Goal: Transaction & Acquisition: Book appointment/travel/reservation

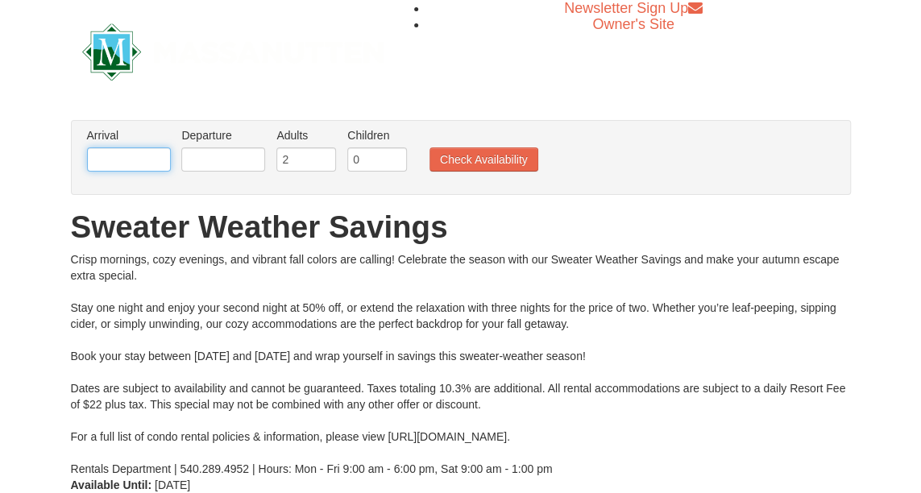
click at [153, 158] on input "text" at bounding box center [129, 159] width 84 height 24
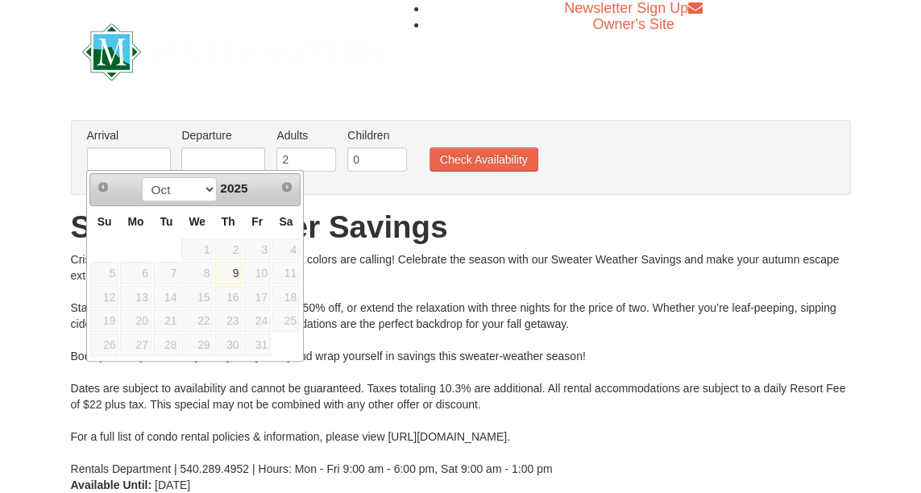
click at [229, 264] on link "9" at bounding box center [227, 273] width 27 height 23
type input "[DATE]"
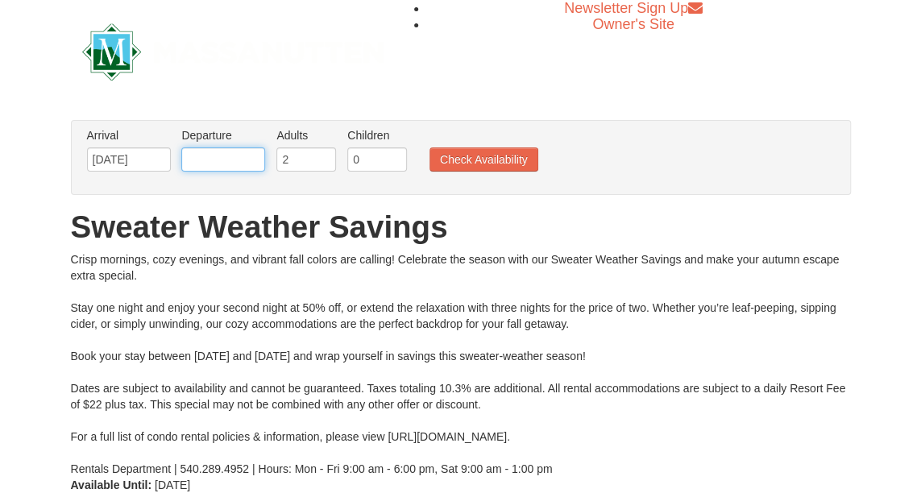
click at [253, 156] on input "text" at bounding box center [223, 159] width 84 height 24
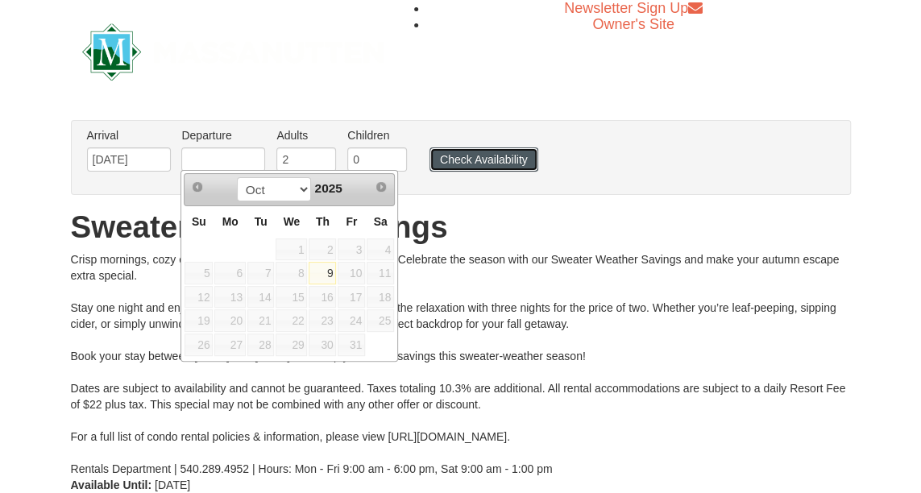
click at [472, 160] on button "Check Availability" at bounding box center [483, 159] width 109 height 24
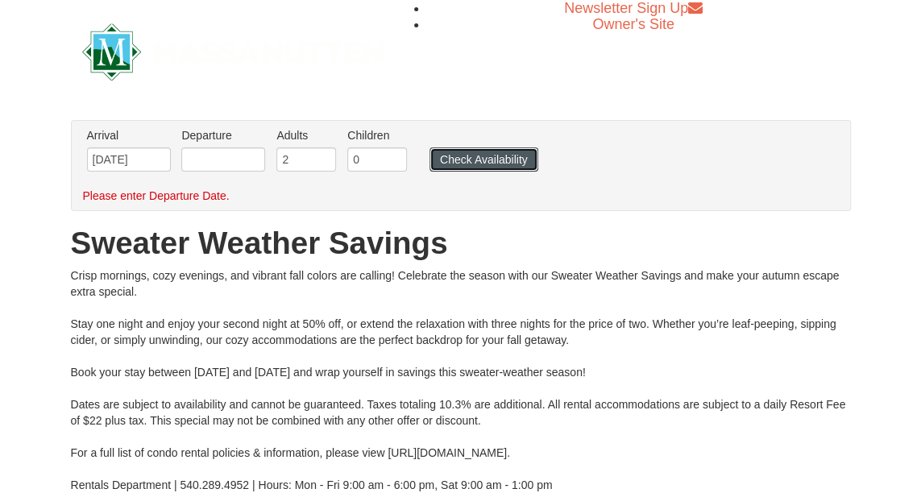
click at [474, 160] on button "Check Availability" at bounding box center [483, 159] width 109 height 24
click at [240, 157] on input "text" at bounding box center [223, 159] width 84 height 24
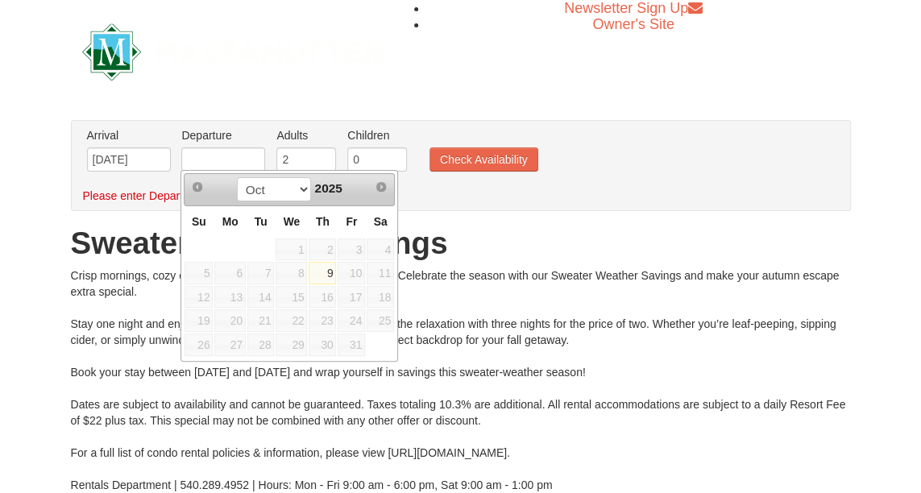
click at [207, 296] on span "12" at bounding box center [198, 297] width 28 height 23
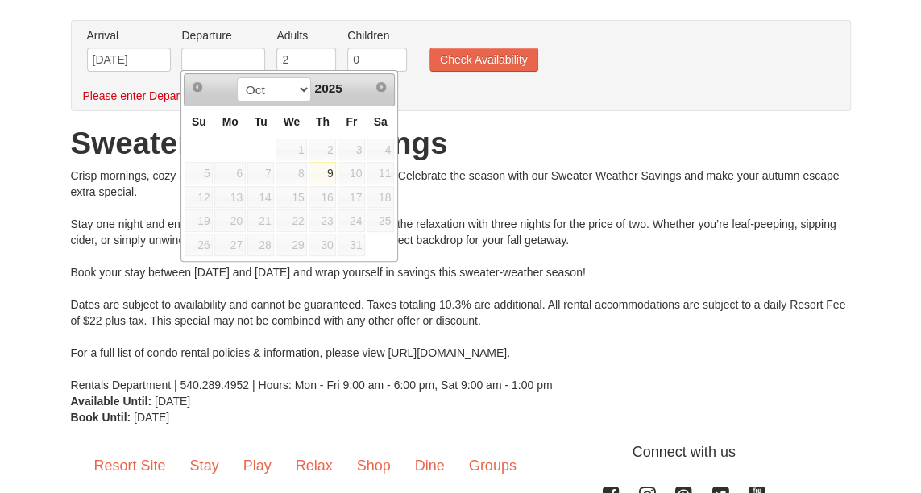
scroll to position [98, 0]
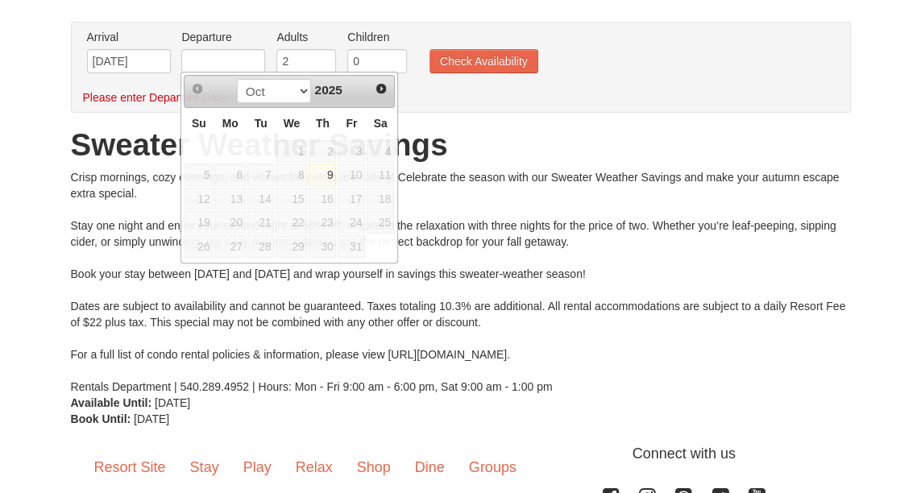
click at [443, 276] on div "Crisp mornings, cozy evenings, and vibrant fall colors are calling! Celebrate t…" at bounding box center [461, 282] width 780 height 226
click at [242, 60] on input "text" at bounding box center [223, 61] width 84 height 24
click at [310, 164] on link "9" at bounding box center [322, 175] width 27 height 23
type input "[DATE]"
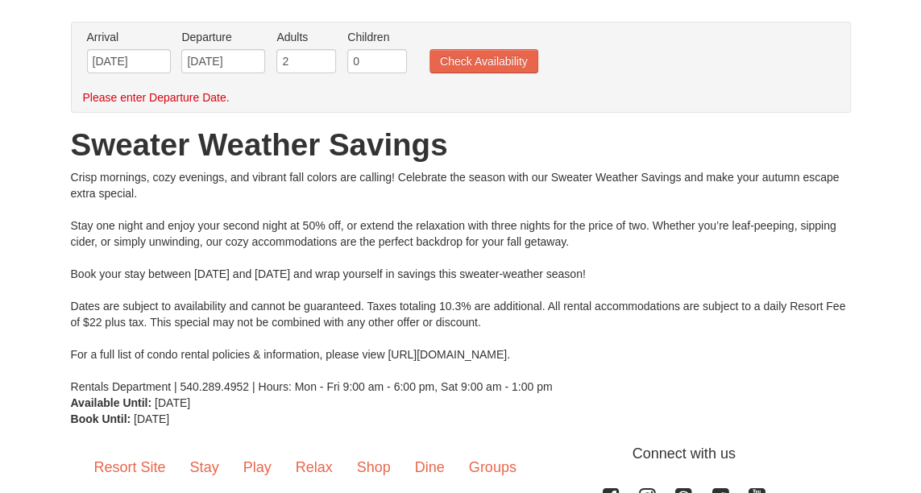
click at [479, 45] on ul "Arrival Please format dates MM/DD/YYYY Please format dates MM/DD/YYYY [DATE] De…" at bounding box center [452, 55] width 739 height 52
click at [482, 51] on button "Check Availability" at bounding box center [483, 61] width 109 height 24
click at [232, 70] on input "[DATE]" at bounding box center [223, 61] width 84 height 24
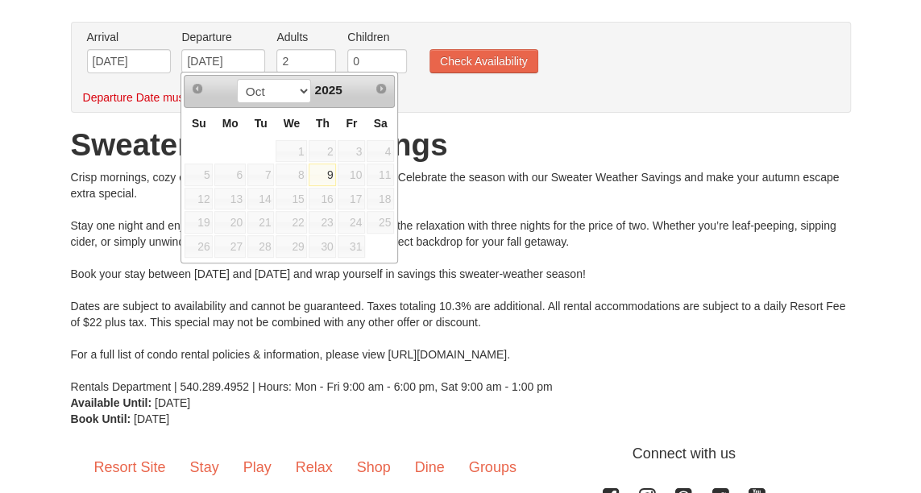
click at [321, 164] on link "9" at bounding box center [322, 175] width 27 height 23
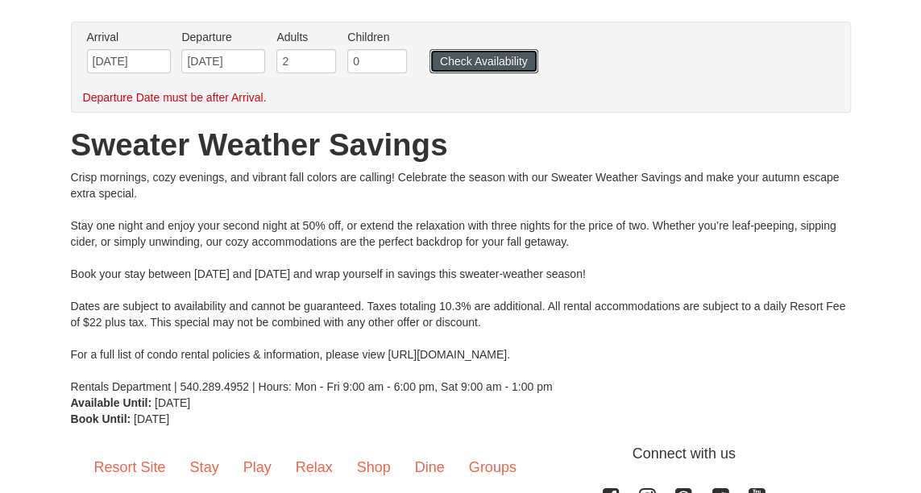
click at [483, 61] on button "Check Availability" at bounding box center [483, 61] width 109 height 24
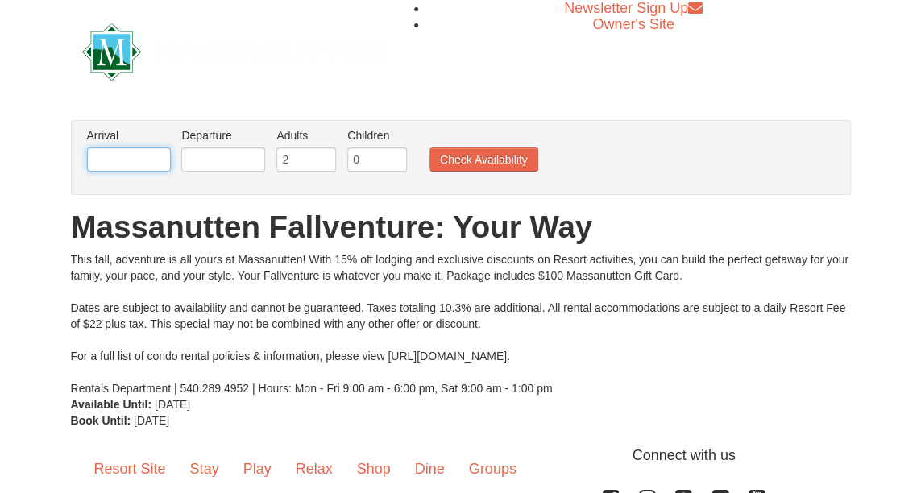
click at [134, 156] on input "text" at bounding box center [129, 159] width 84 height 24
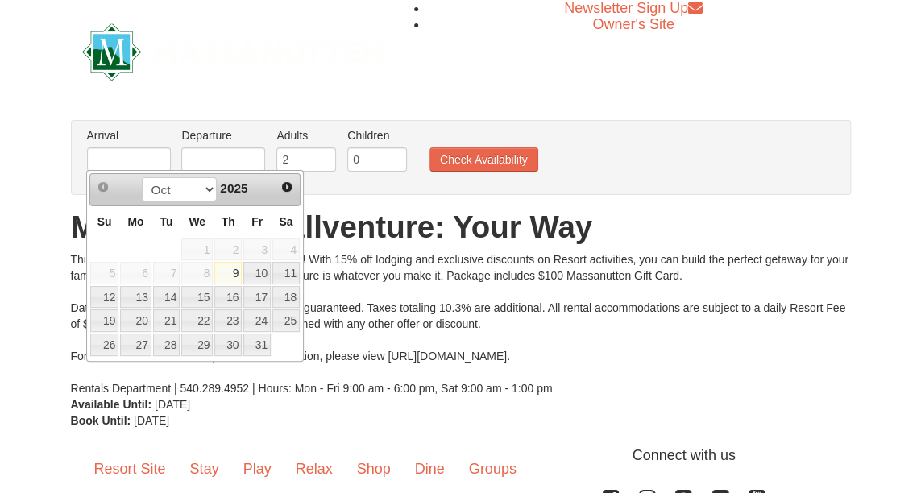
click at [242, 268] on link "9" at bounding box center [227, 273] width 27 height 23
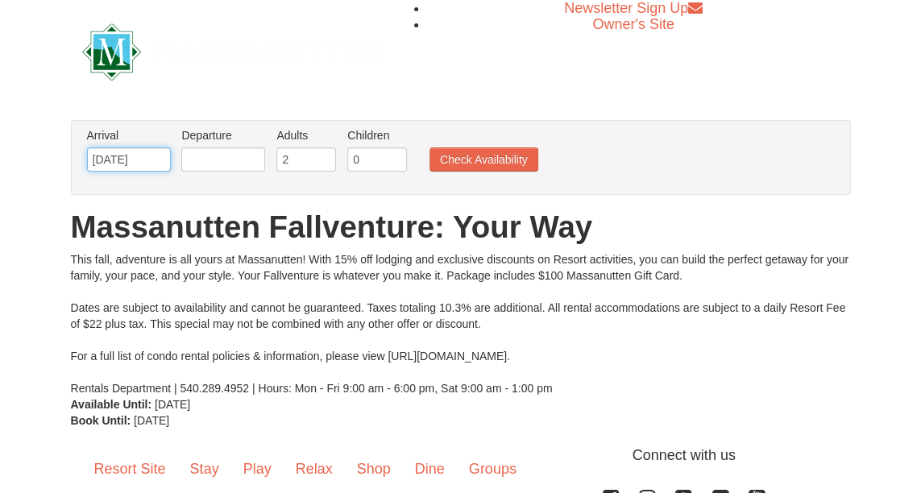
click at [151, 160] on input "[DATE]" at bounding box center [129, 159] width 84 height 24
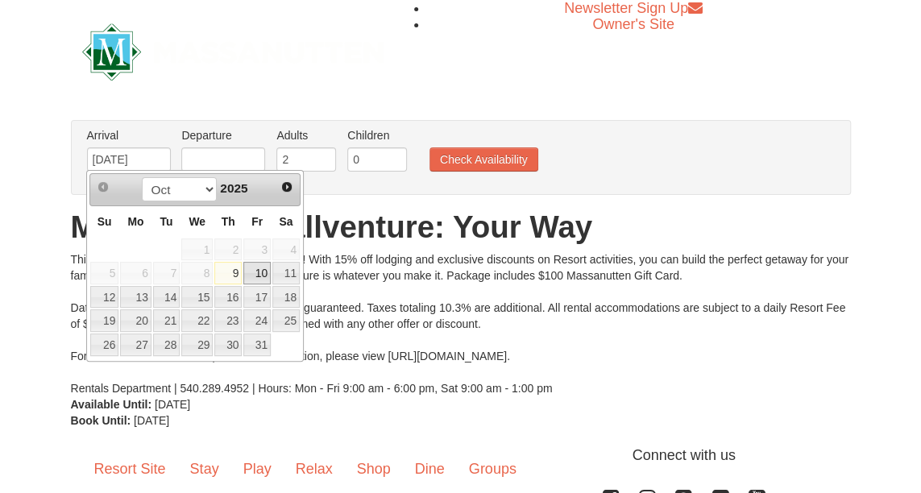
click at [264, 276] on link "10" at bounding box center [256, 273] width 27 height 23
type input "[DATE]"
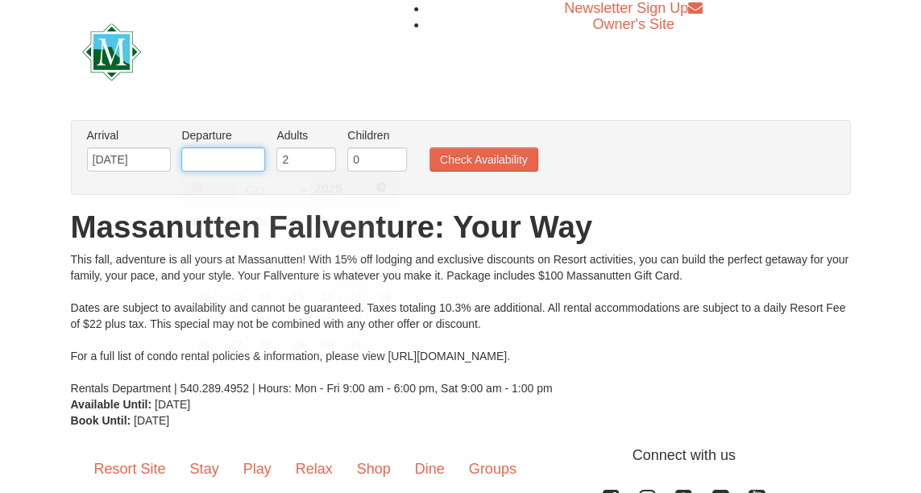
click at [232, 167] on input "text" at bounding box center [223, 159] width 84 height 24
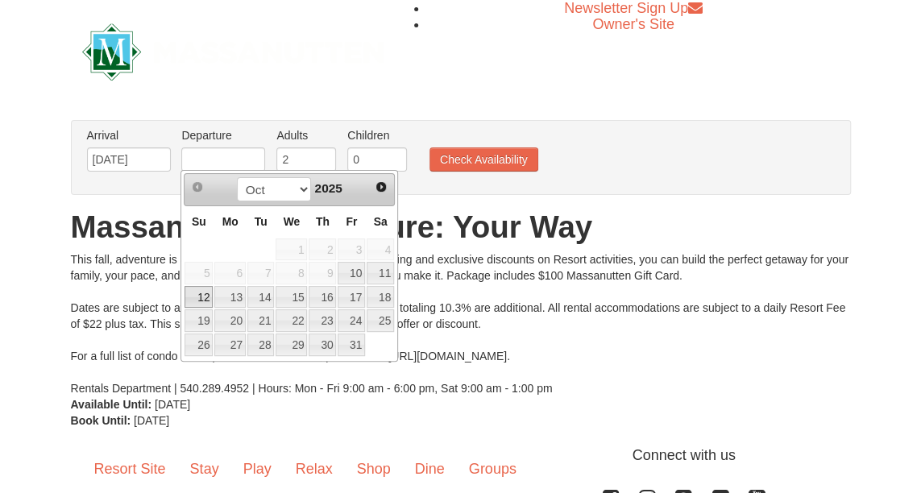
click at [198, 292] on link "12" at bounding box center [198, 297] width 28 height 23
type input "[DATE]"
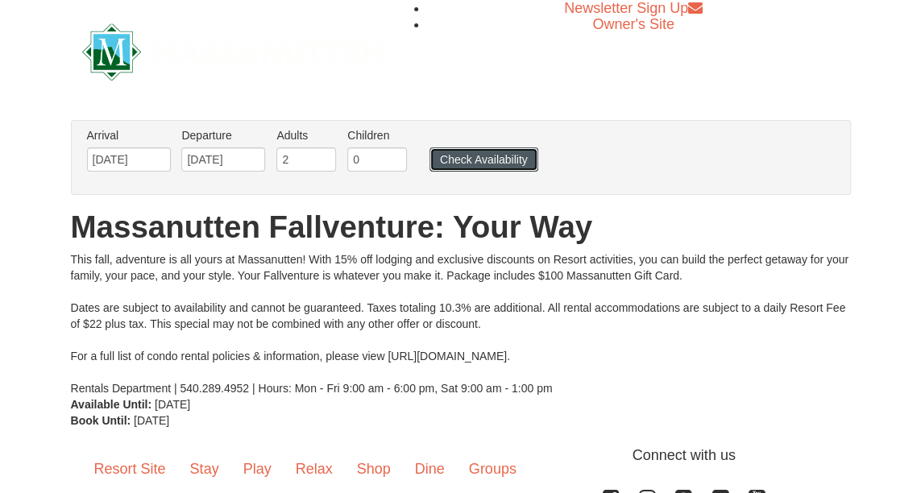
click at [480, 164] on button "Check Availability" at bounding box center [483, 159] width 109 height 24
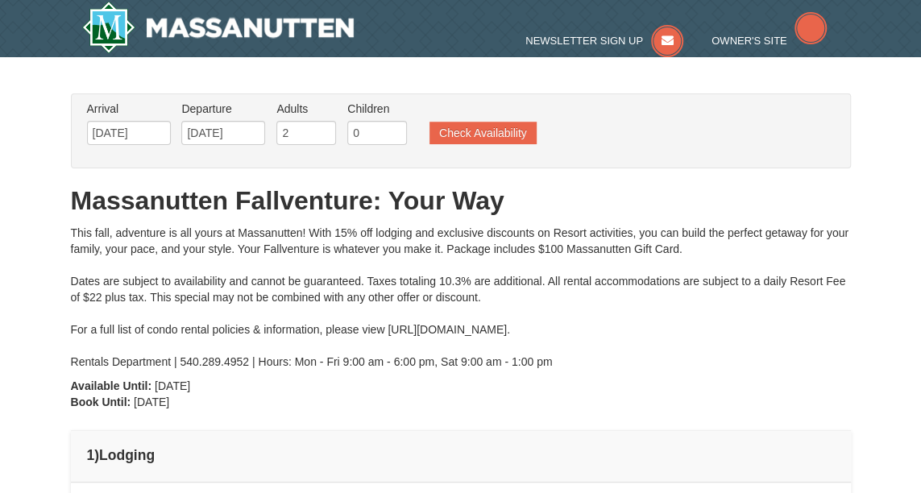
type input "[DATE]"
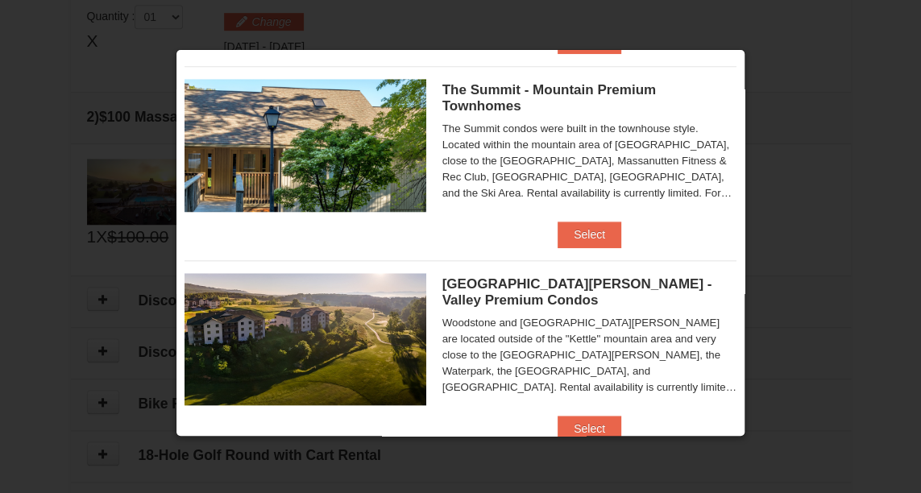
scroll to position [803, 0]
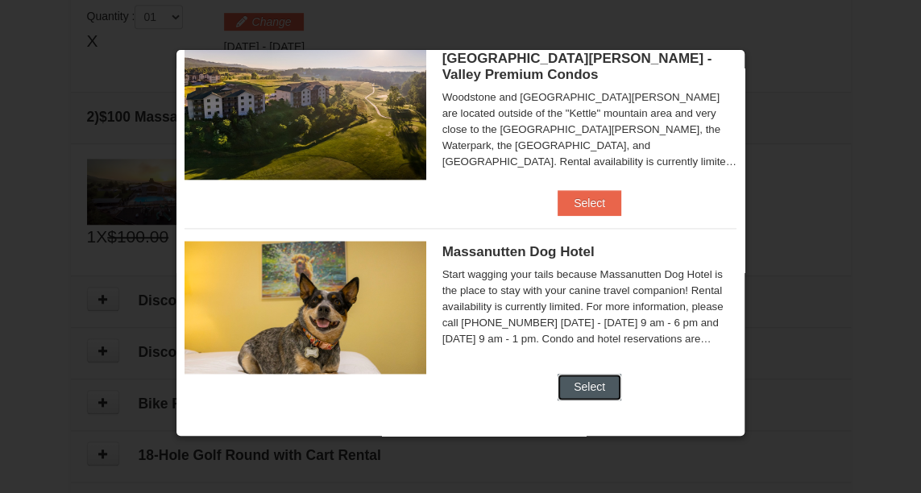
click at [591, 376] on button "Select" at bounding box center [589, 387] width 64 height 26
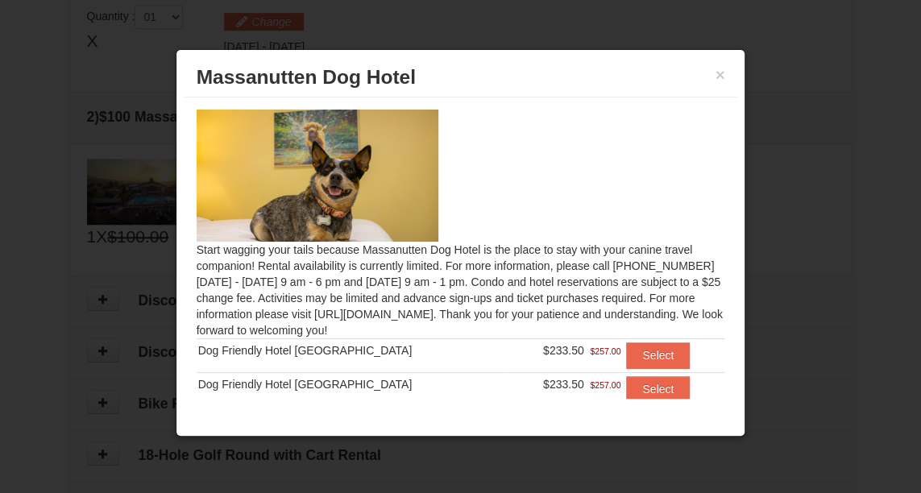
scroll to position [34, 0]
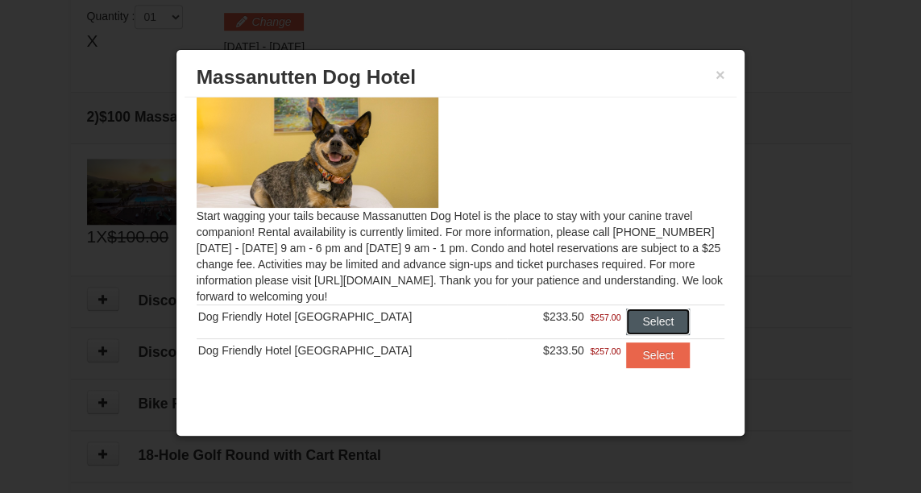
click at [634, 318] on button "Select" at bounding box center [658, 322] width 64 height 26
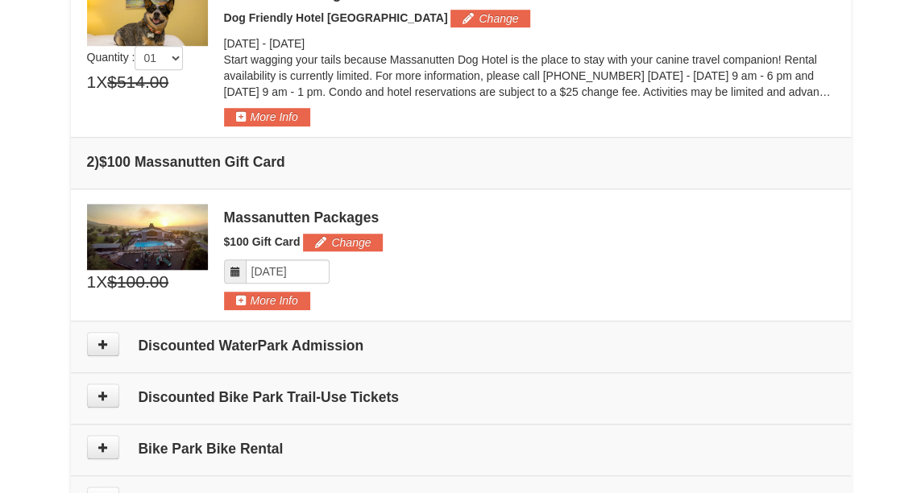
scroll to position [491, 0]
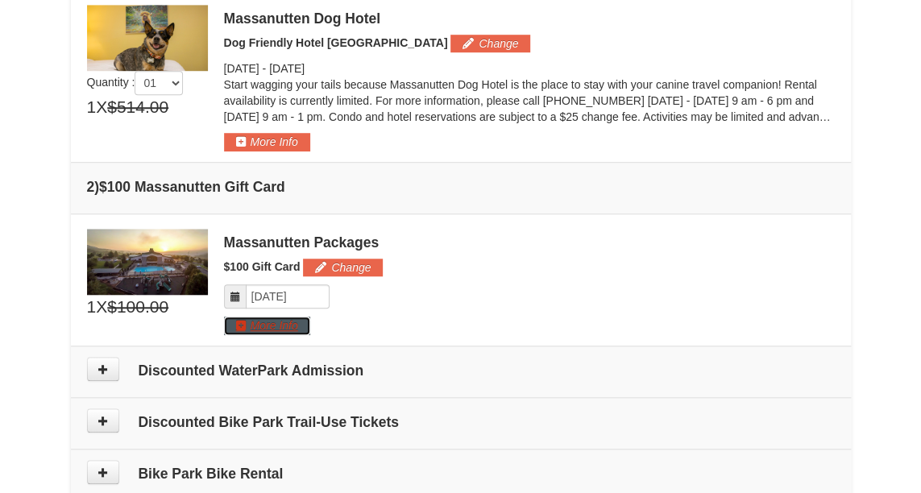
click at [285, 320] on button "More Info" at bounding box center [267, 326] width 86 height 18
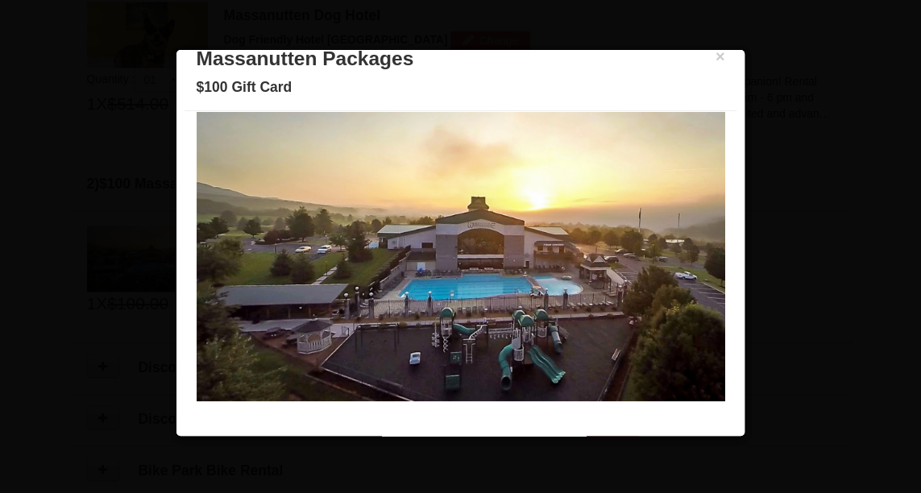
scroll to position [0, 0]
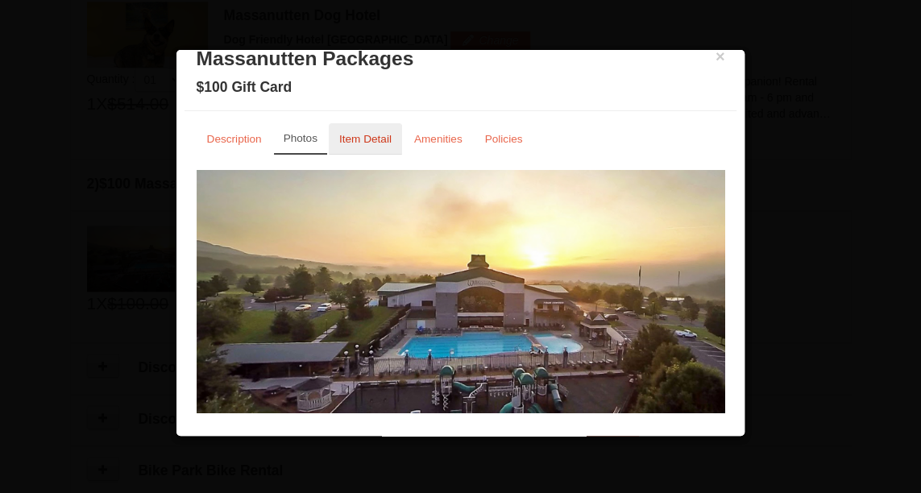
click at [350, 141] on small "Item Detail" at bounding box center [365, 139] width 52 height 12
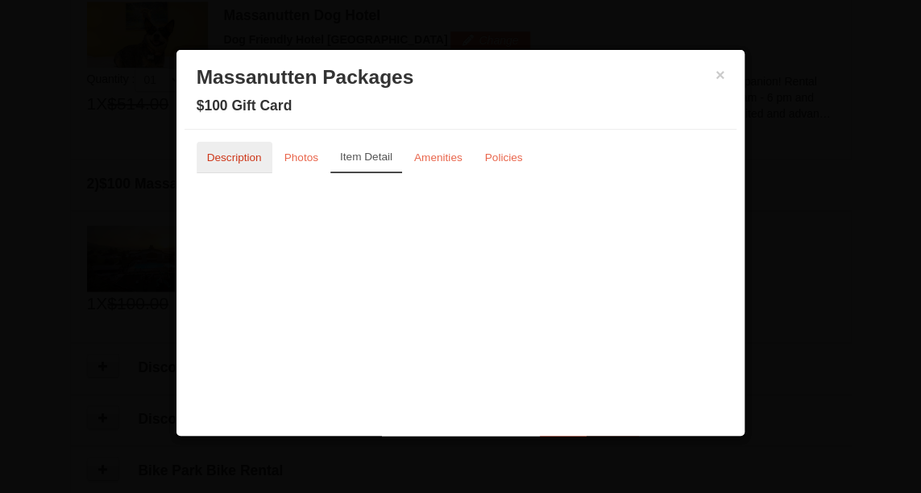
click at [251, 167] on link "Description" at bounding box center [235, 157] width 76 height 31
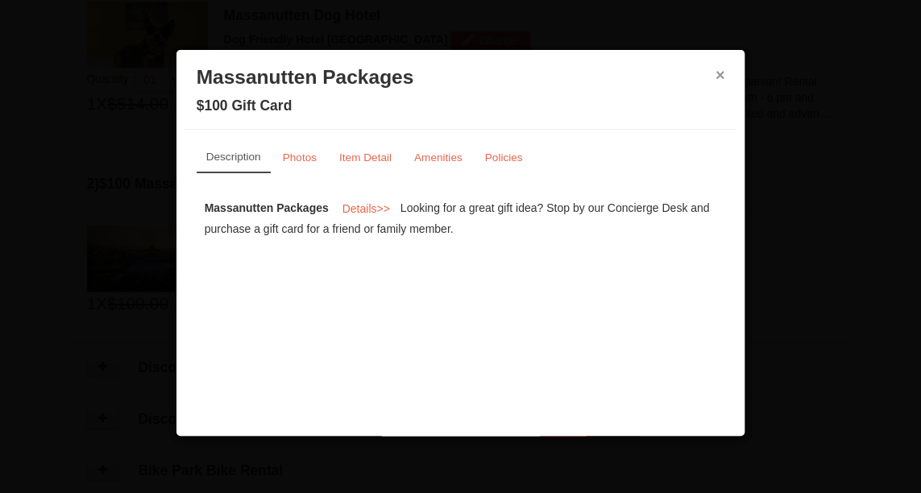
click at [722, 77] on button "×" at bounding box center [720, 75] width 10 height 16
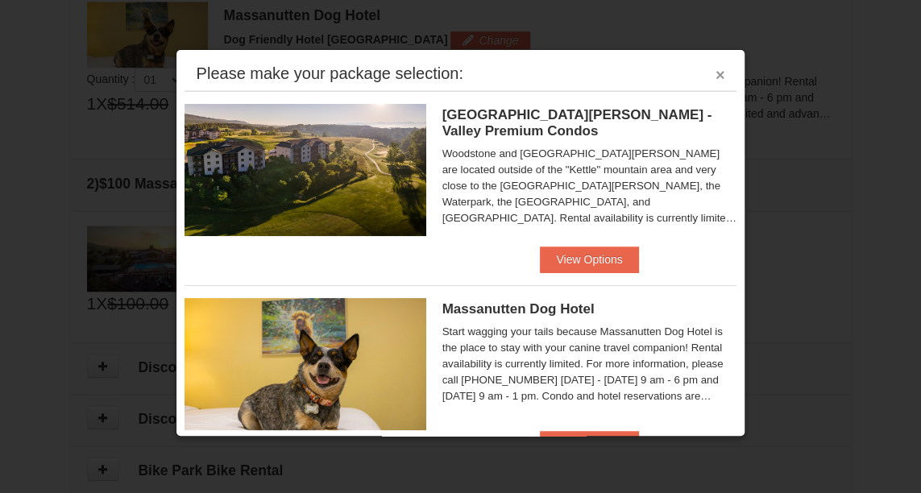
click at [715, 70] on button "×" at bounding box center [720, 75] width 10 height 16
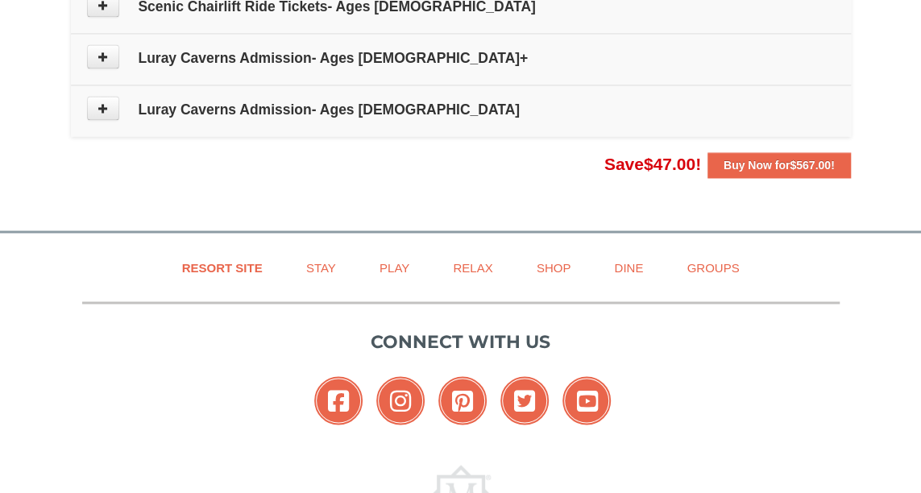
scroll to position [1139, 0]
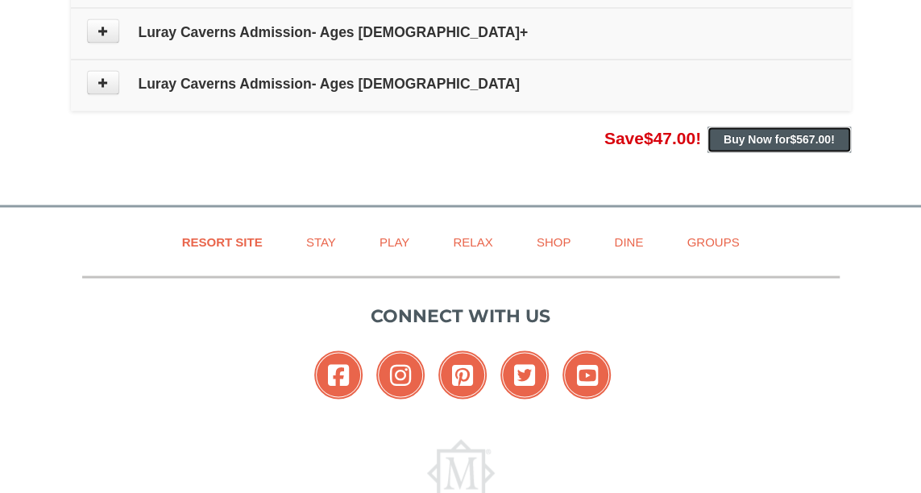
click at [752, 135] on strong "Buy Now for $567.00 !" at bounding box center [778, 139] width 111 height 13
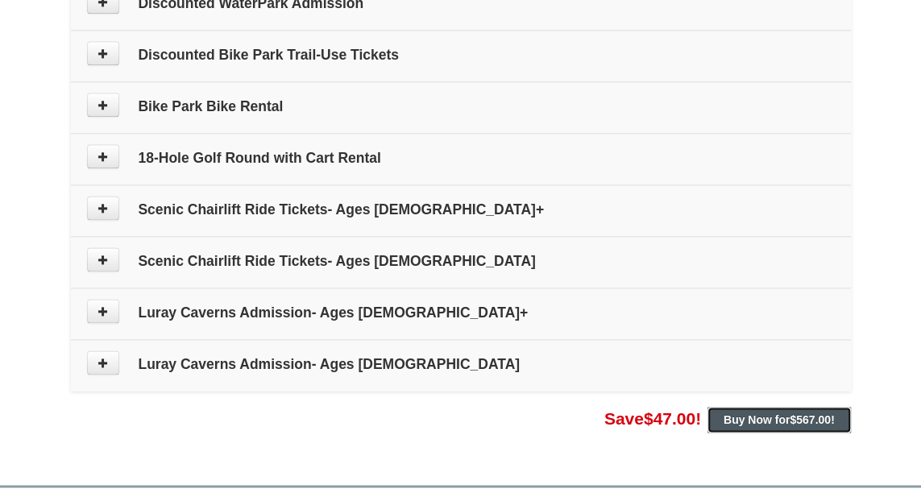
scroll to position [897, 0]
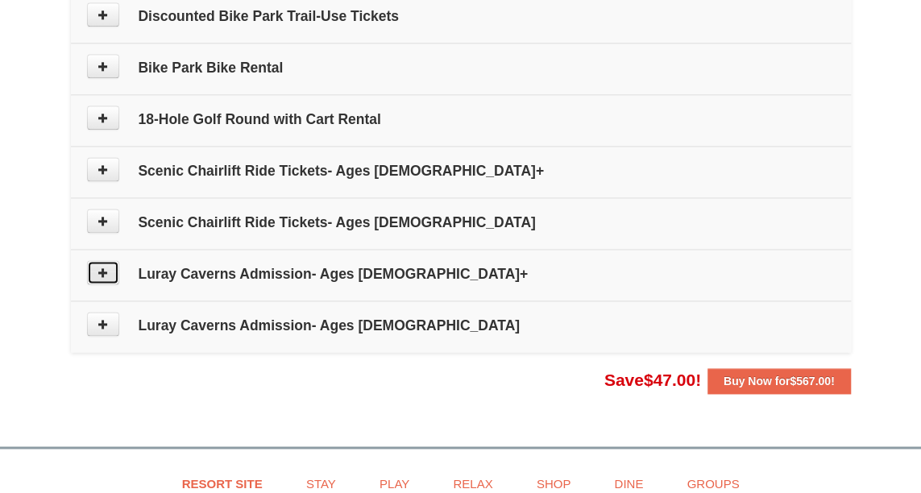
click at [101, 268] on icon at bounding box center [102, 272] width 11 height 11
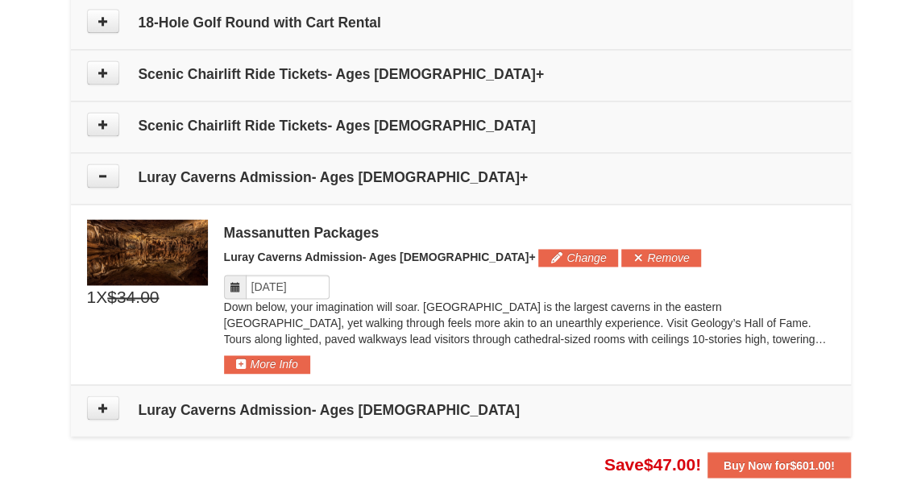
scroll to position [981, 0]
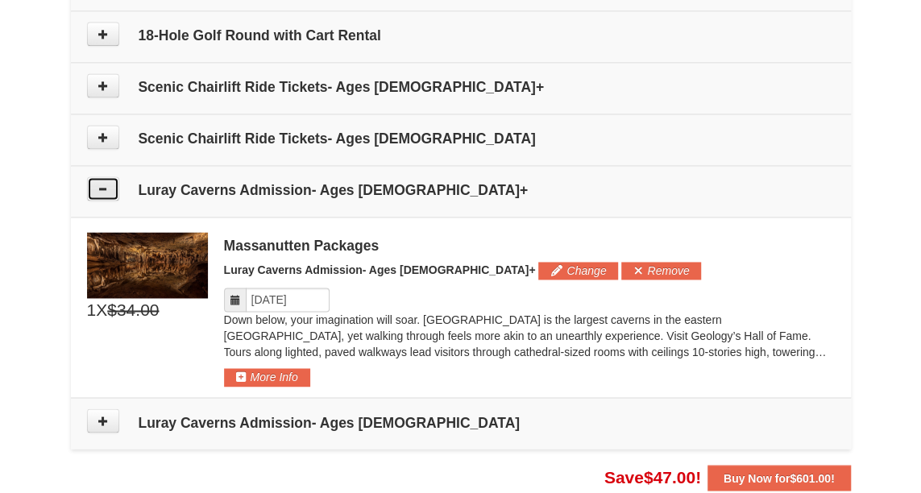
click at [110, 182] on button at bounding box center [103, 188] width 32 height 24
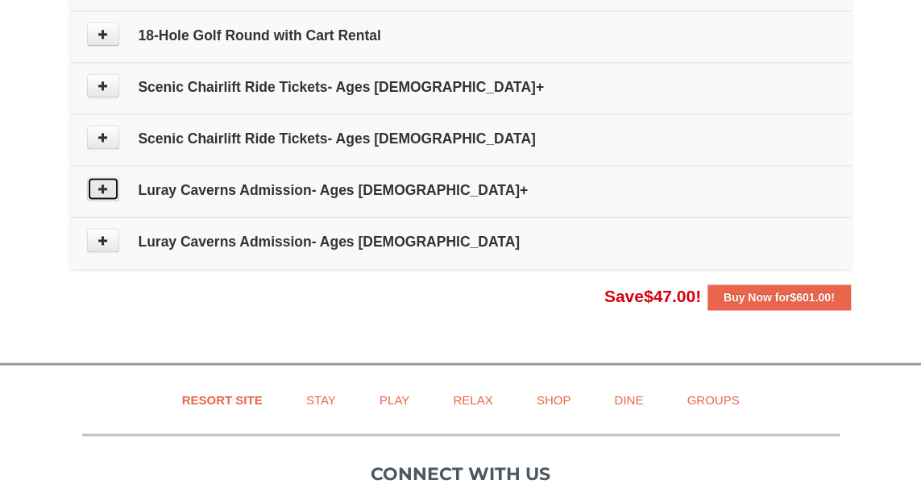
click at [103, 176] on button at bounding box center [103, 188] width 32 height 24
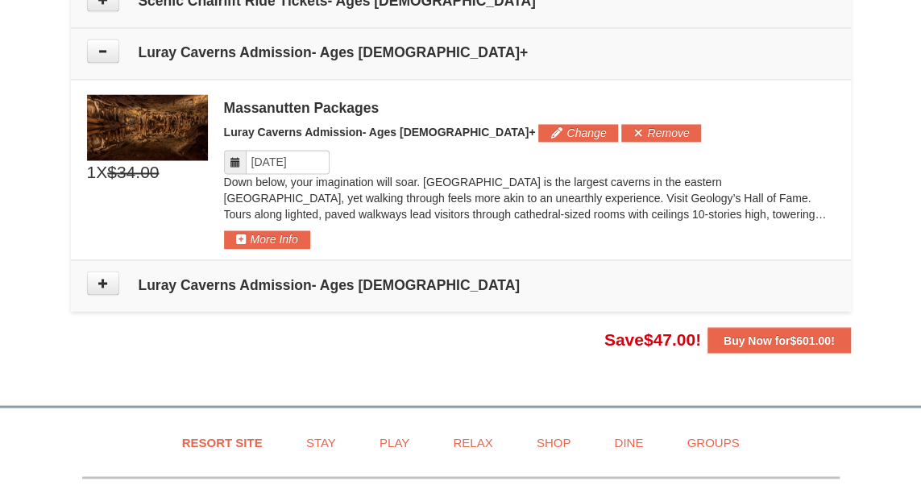
scroll to position [1142, 0]
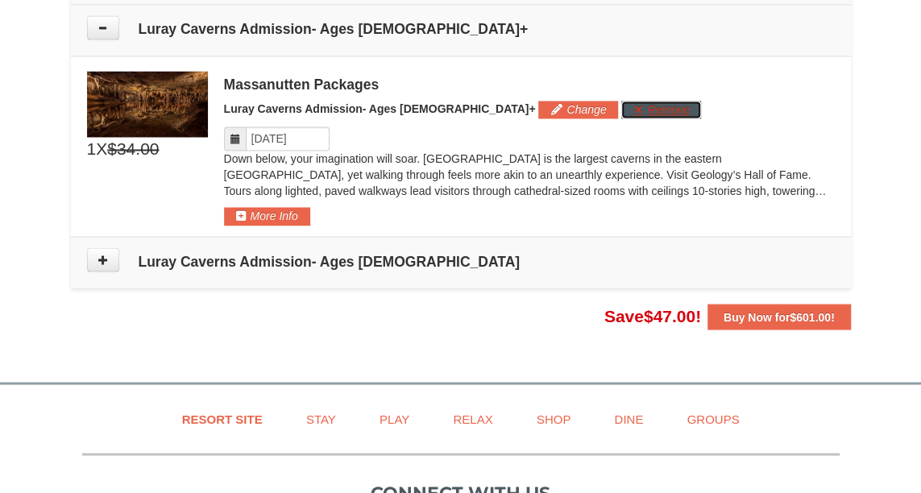
click at [621, 102] on button "Remove" at bounding box center [661, 110] width 80 height 18
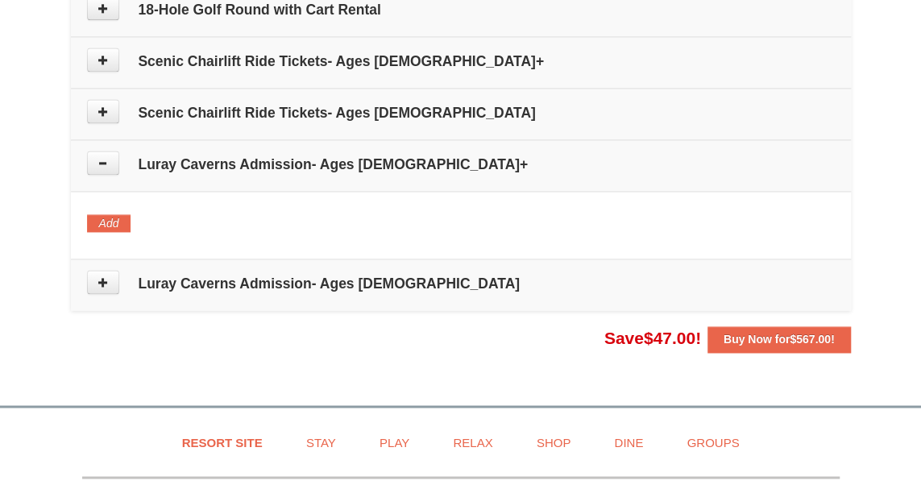
scroll to position [820, 0]
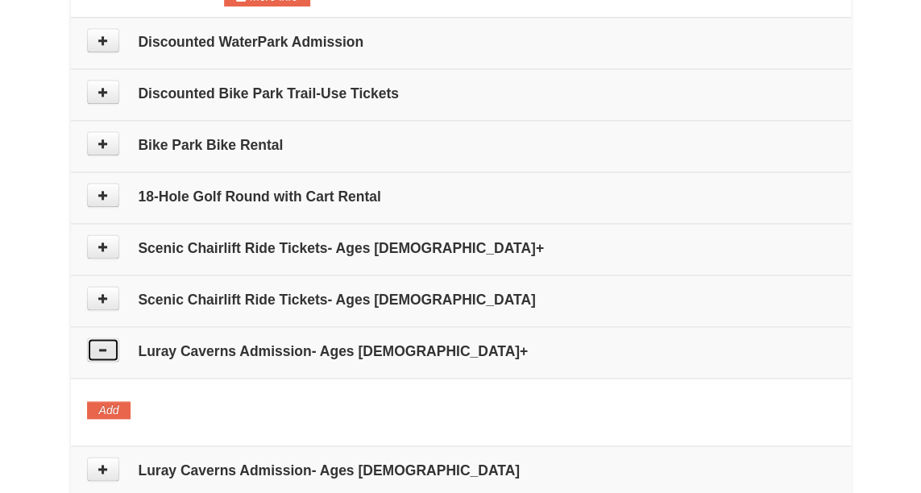
click at [106, 344] on icon at bounding box center [102, 349] width 11 height 11
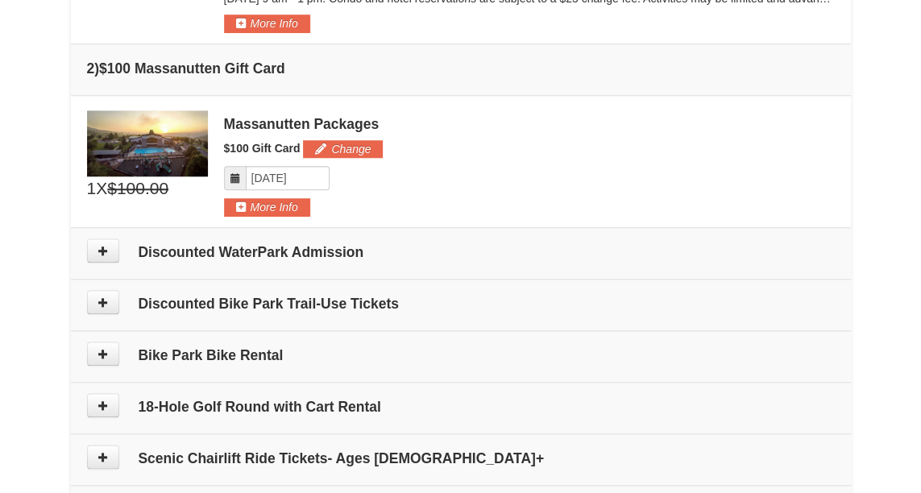
scroll to position [659, 0]
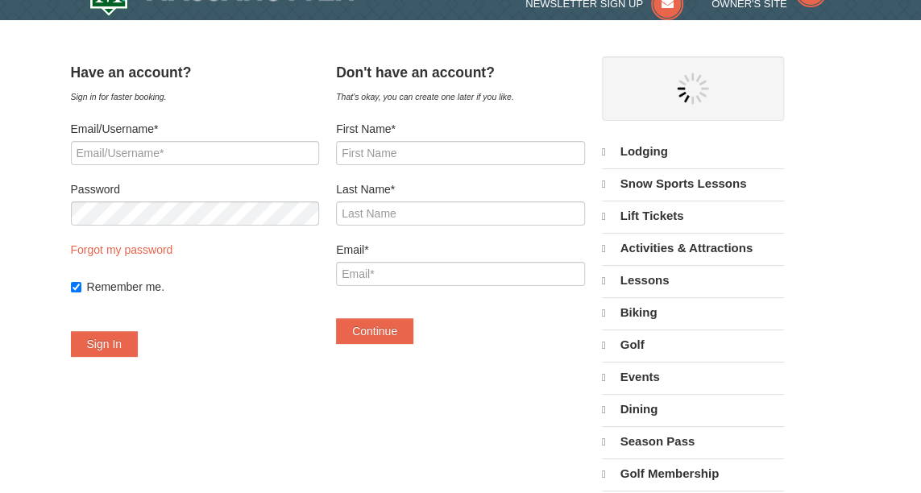
scroll to position [161, 0]
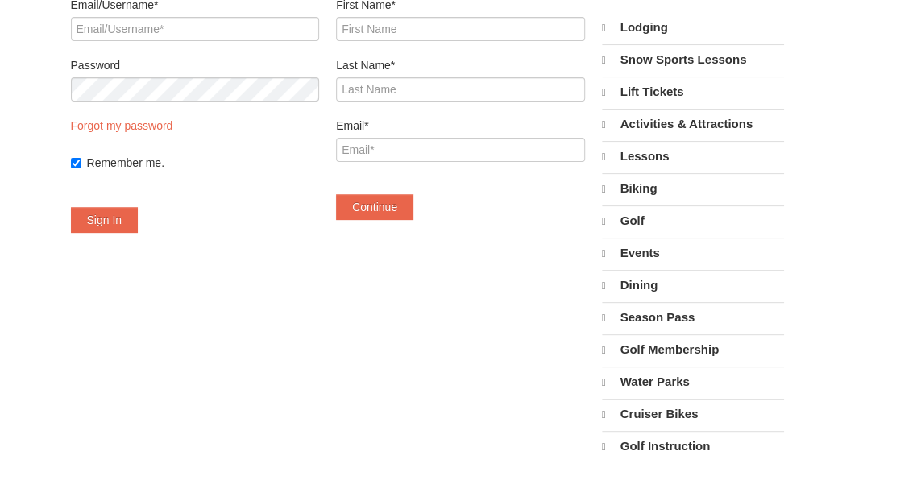
select select "10"
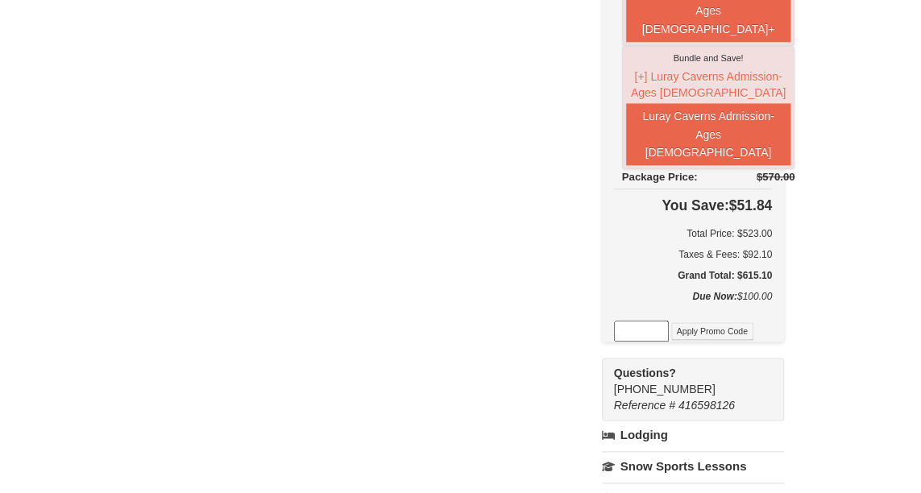
scroll to position [725, 0]
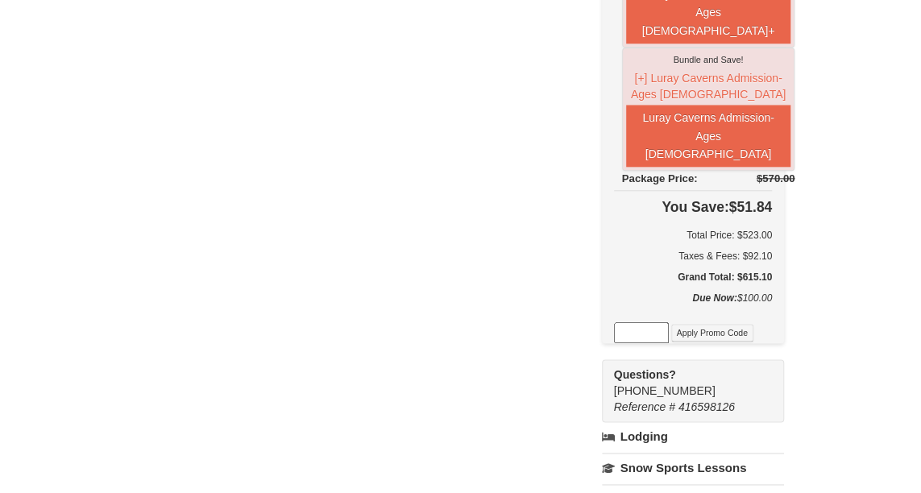
click at [669, 324] on input at bounding box center [641, 332] width 55 height 21
type input "GoDukes25"
click at [706, 325] on button "Apply Promo Code" at bounding box center [712, 333] width 82 height 18
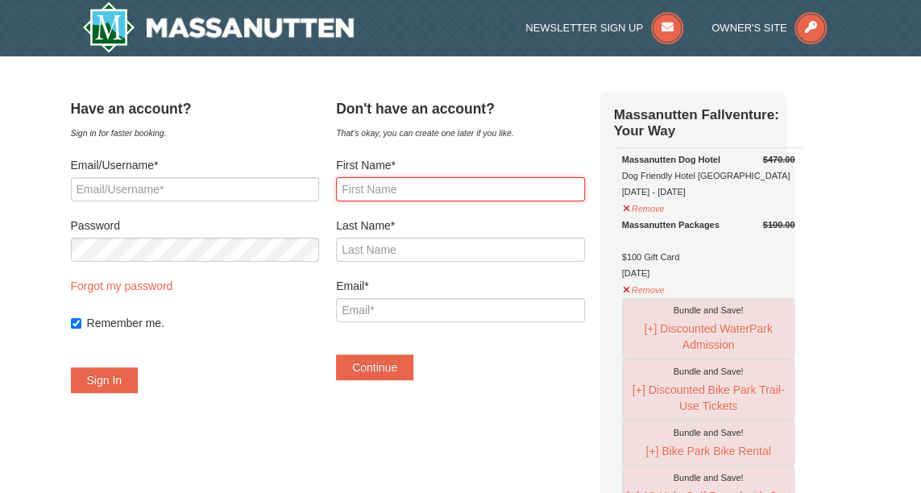
click at [457, 197] on input "First Name*" at bounding box center [460, 189] width 249 height 24
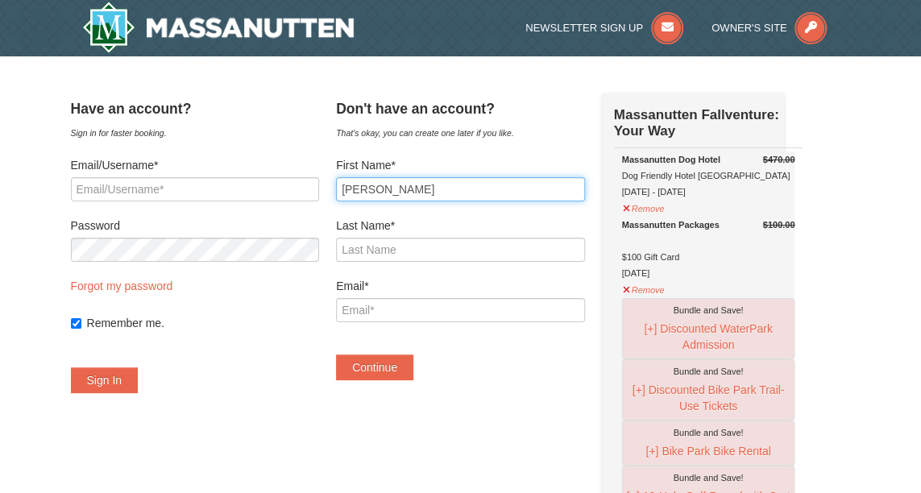
type input "Larry"
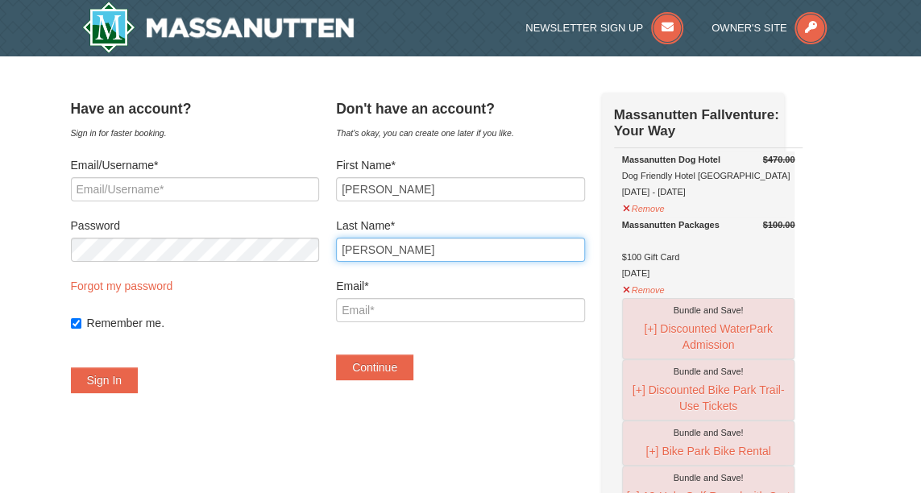
type input "Haygood"
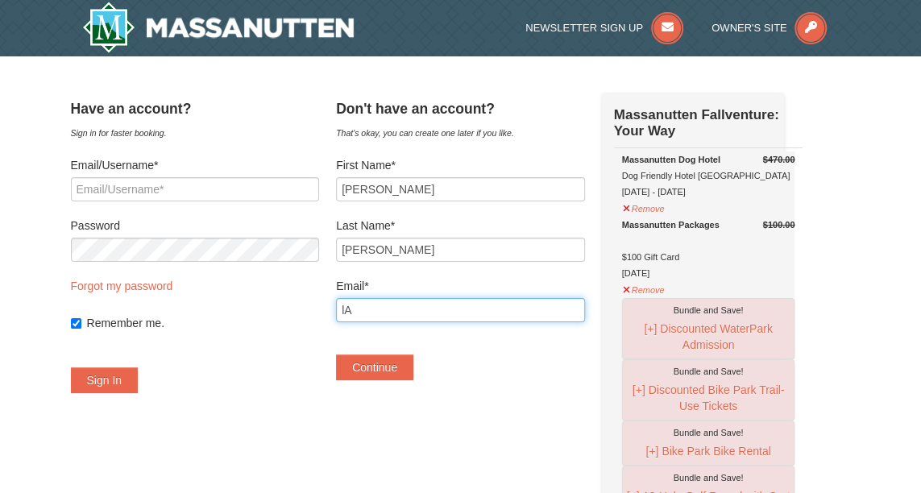
type input "l"
type input "larry3d13@icloud.com"
click at [336, 354] on button "Continue" at bounding box center [374, 367] width 77 height 26
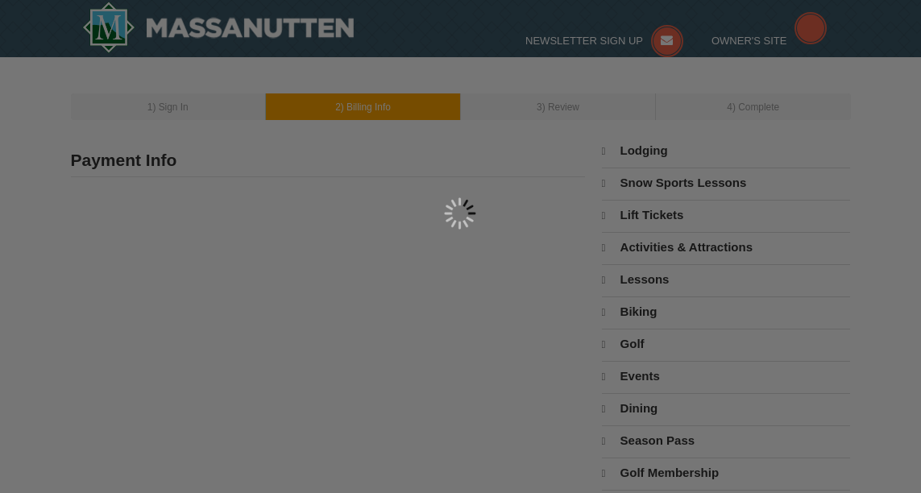
type input "[PERSON_NAME]"
type input "[EMAIL_ADDRESS][DOMAIN_NAME]"
select select "10"
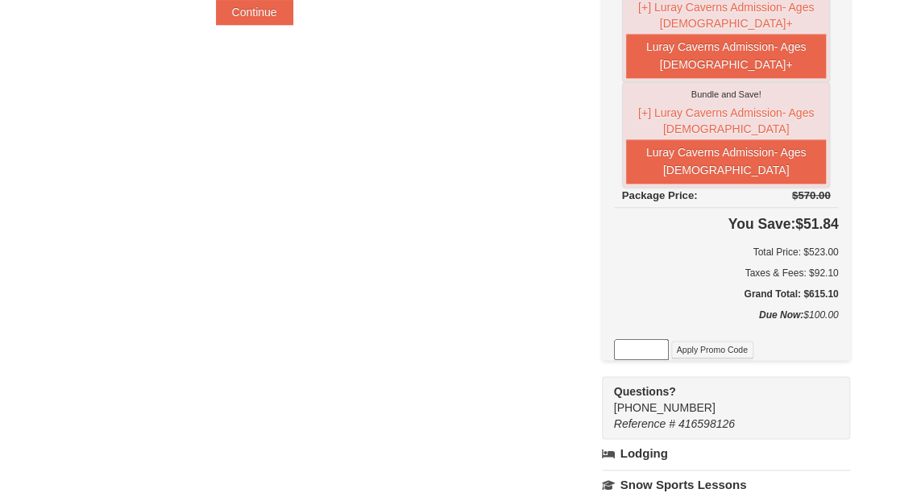
scroll to position [725, 0]
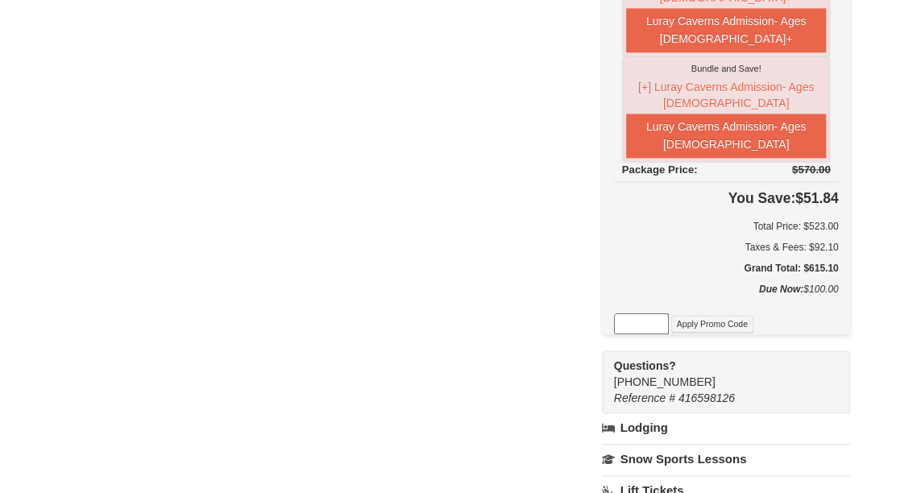
click at [638, 313] on input at bounding box center [641, 323] width 55 height 21
type input "GoDukes25"
click at [698, 315] on button "Apply Promo Code" at bounding box center [712, 324] width 82 height 18
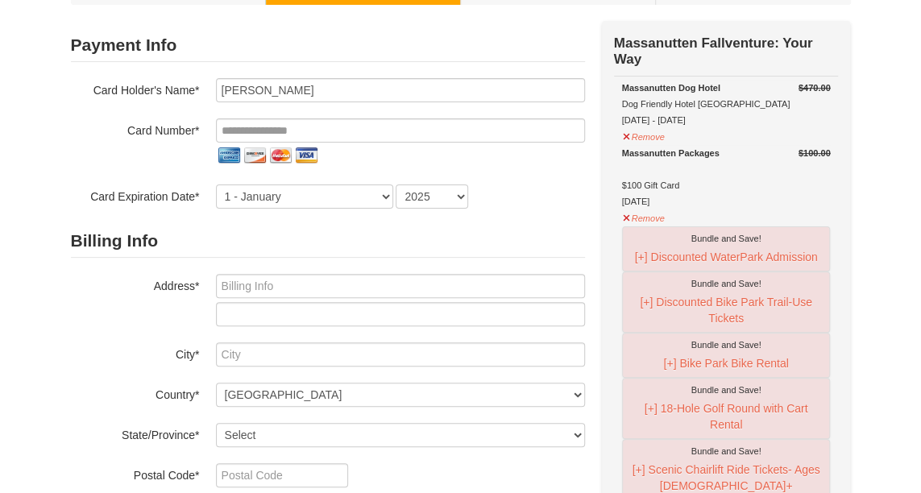
scroll to position [81, 0]
